Goal: Task Accomplishment & Management: Use online tool/utility

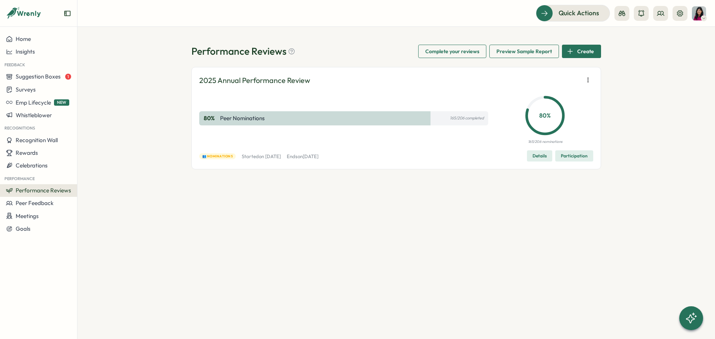
click at [582, 156] on span "Participation" at bounding box center [574, 156] width 27 height 10
